Goal: Transaction & Acquisition: Book appointment/travel/reservation

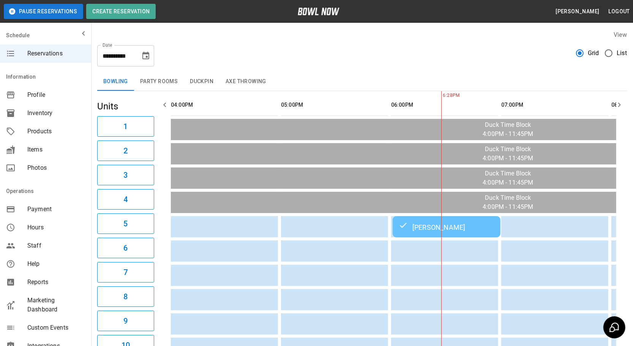
scroll to position [0, 213]
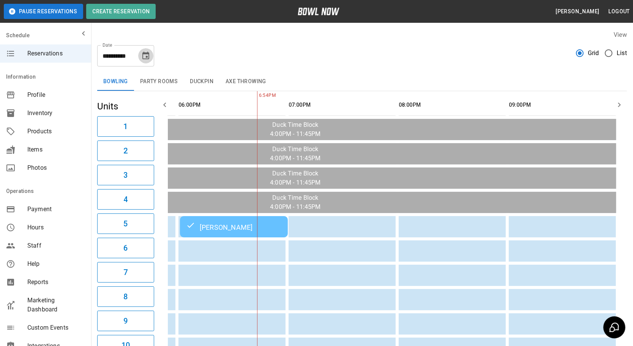
click at [150, 55] on icon "Choose date, selected date is Sep 25, 2025" at bounding box center [145, 55] width 9 height 9
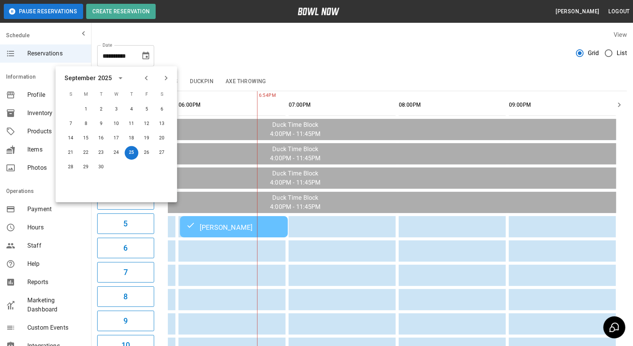
click at [166, 78] on icon "Next month" at bounding box center [165, 78] width 9 height 9
click at [162, 110] on button "4" at bounding box center [162, 110] width 14 height 14
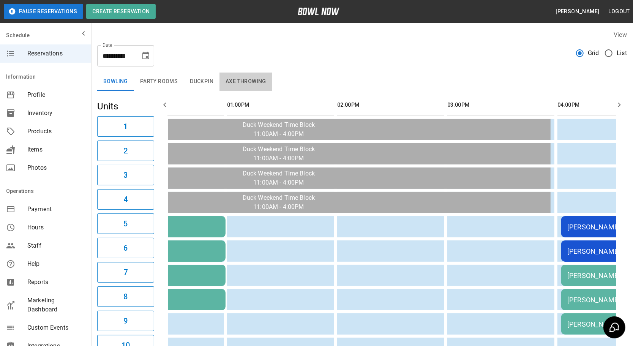
click at [233, 87] on button "Axe Throwing" at bounding box center [246, 82] width 53 height 18
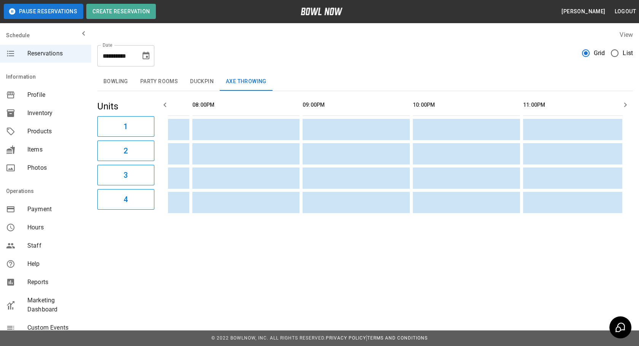
scroll to position [0, 900]
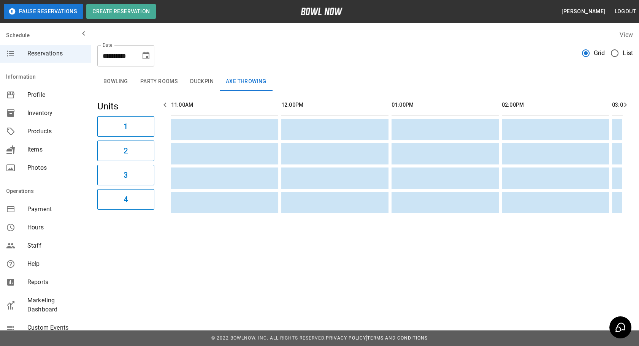
click at [119, 87] on button "Bowling" at bounding box center [115, 82] width 37 height 18
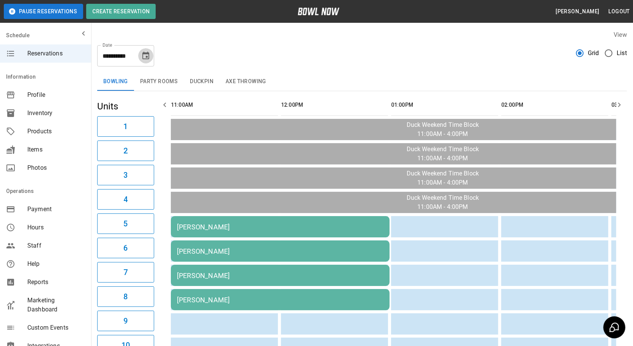
click at [145, 59] on icon "Choose date, selected date is Oct 4, 2025" at bounding box center [145, 56] width 7 height 8
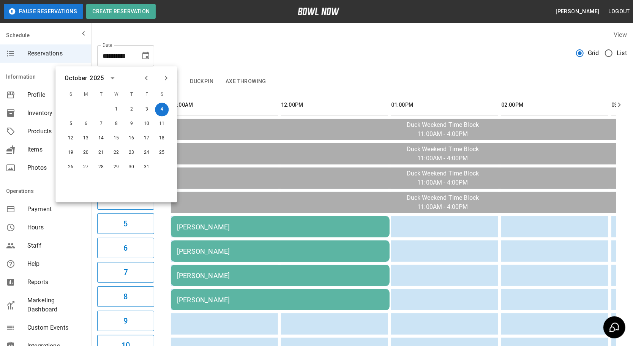
click at [147, 77] on icon "Previous month" at bounding box center [146, 78] width 3 height 5
click at [132, 151] on button "25" at bounding box center [132, 153] width 14 height 14
type input "**********"
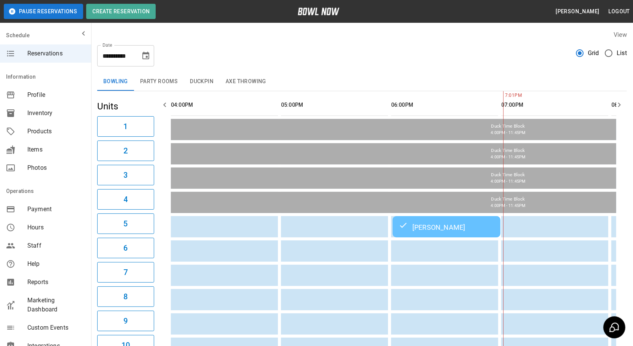
scroll to position [0, 213]
